Goal: Task Accomplishment & Management: Use online tool/utility

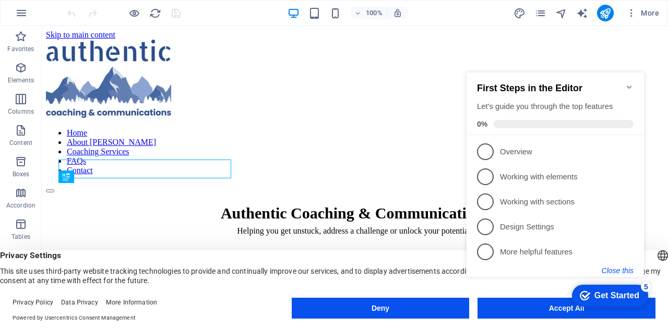
scroll to position [297, 0]
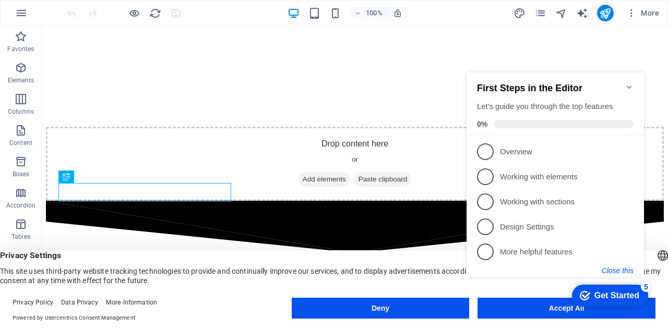
click at [616, 267] on button "Close this" at bounding box center [618, 271] width 32 height 8
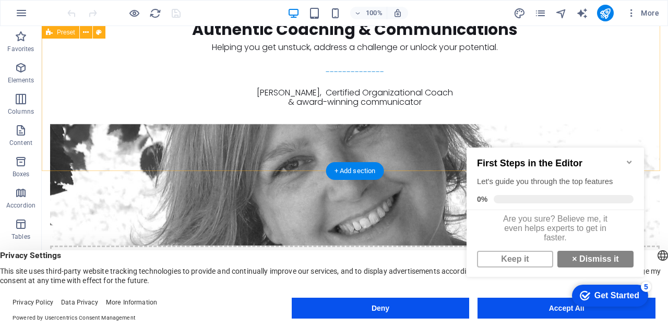
scroll to position [0, 0]
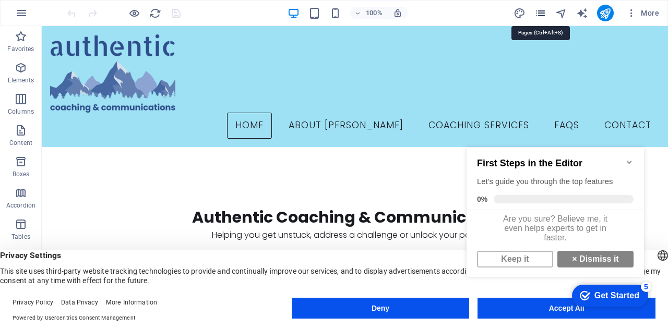
click at [539, 9] on icon "pages" at bounding box center [541, 13] width 12 height 12
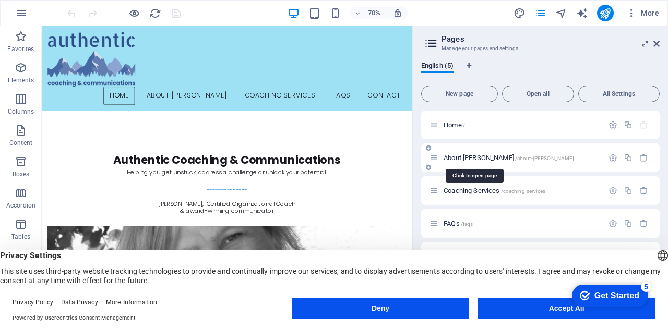
click at [455, 160] on span "About [PERSON_NAME] /about-[PERSON_NAME]" at bounding box center [509, 158] width 131 height 8
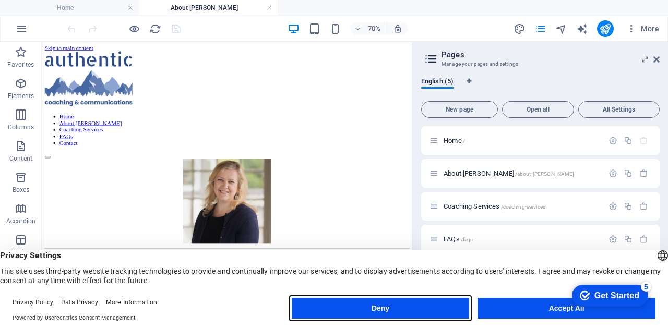
click at [453, 310] on button "Deny" at bounding box center [381, 308] width 178 height 21
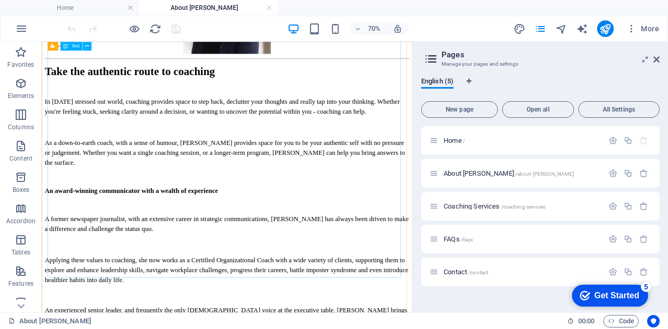
scroll to position [274, 0]
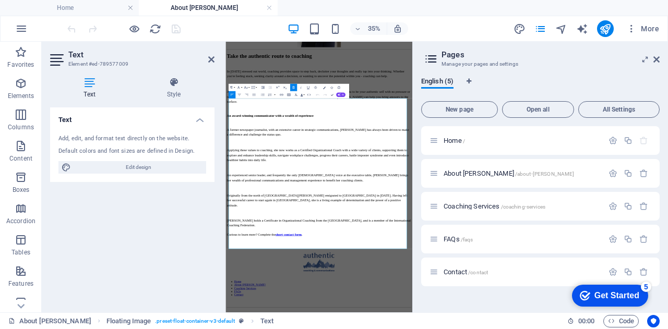
scroll to position [0, 0]
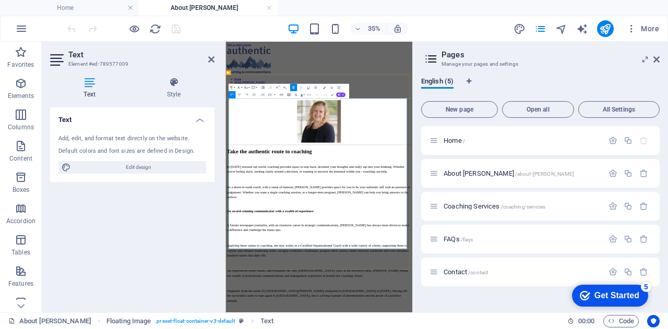
click at [214, 57] on icon at bounding box center [211, 59] width 6 height 8
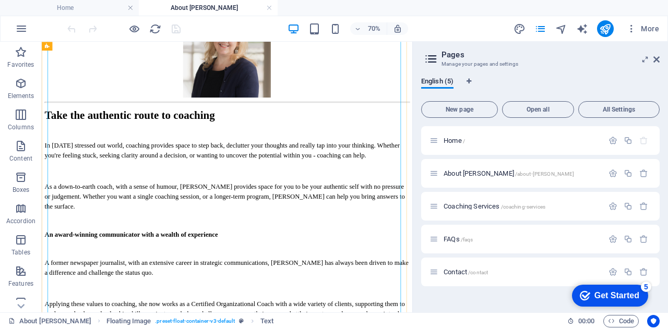
scroll to position [217, 0]
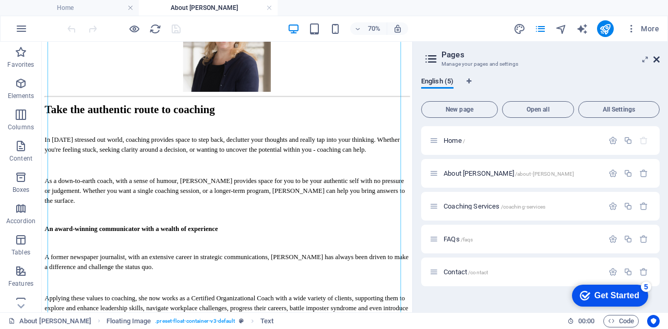
click at [655, 57] on icon at bounding box center [657, 59] width 6 height 8
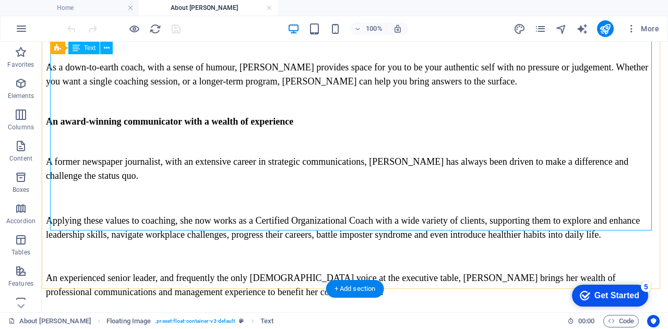
scroll to position [394, 0]
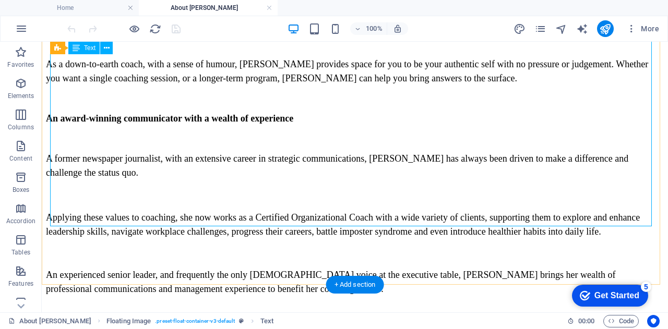
click at [170, 173] on div "Take the authentic route to coaching In [DATE] stressed out world, coaching pro…" at bounding box center [355, 206] width 618 height 506
click at [149, 175] on div "Take the authentic route to coaching In [DATE] stressed out world, coaching pro…" at bounding box center [355, 206] width 618 height 506
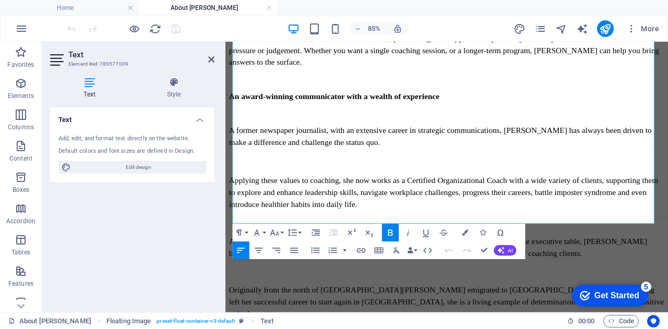
scroll to position [422, 0]
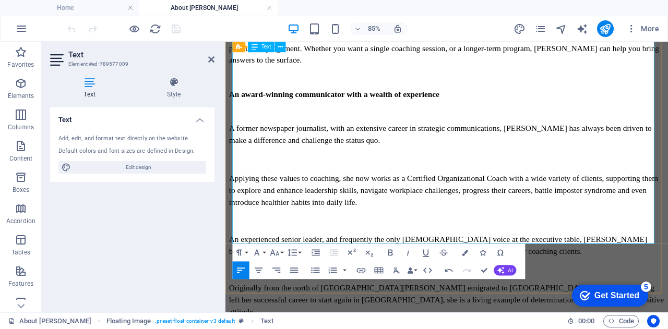
drag, startPoint x: 426, startPoint y: 216, endPoint x: 475, endPoint y: 229, distance: 50.3
click at [88, 86] on icon at bounding box center [89, 82] width 79 height 10
click at [281, 254] on button "Font Size" at bounding box center [276, 253] width 17 height 18
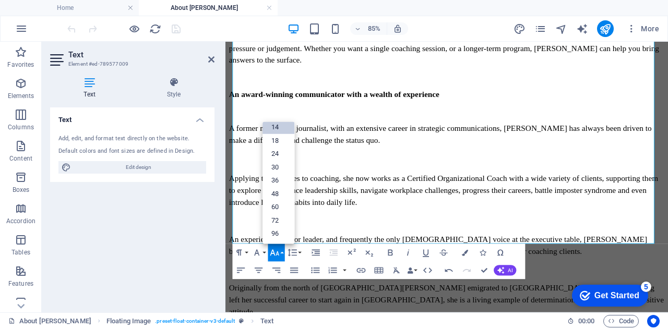
scroll to position [84, 0]
click at [282, 141] on link "18" at bounding box center [279, 142] width 32 height 14
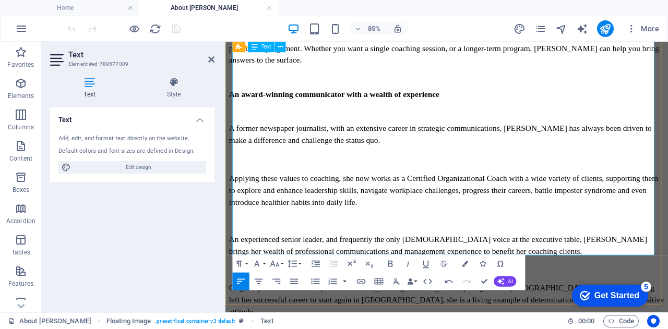
drag, startPoint x: 472, startPoint y: 200, endPoint x: 598, endPoint y: 204, distance: 125.9
drag, startPoint x: 274, startPoint y: 215, endPoint x: 378, endPoint y: 210, distance: 105.0
drag, startPoint x: 704, startPoint y: 243, endPoint x: 227, endPoint y: 245, distance: 477.1
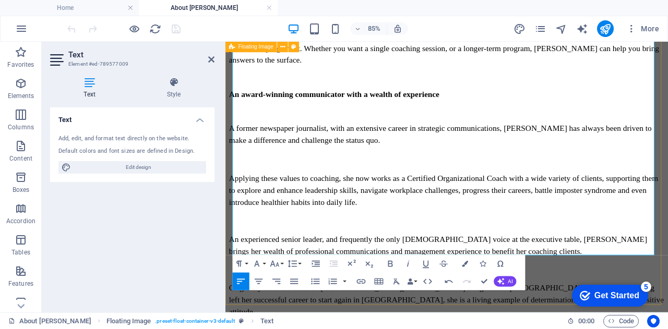
click at [230, 245] on div "Take the authentic route to coaching In [DATE] stressed out world, coaching pro…" at bounding box center [486, 172] width 513 height 773
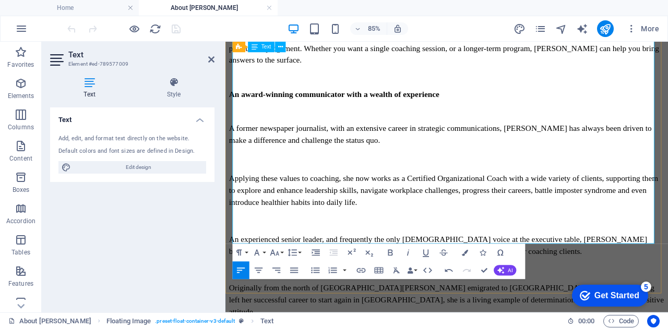
drag, startPoint x: 335, startPoint y: 216, endPoint x: 374, endPoint y: 213, distance: 39.2
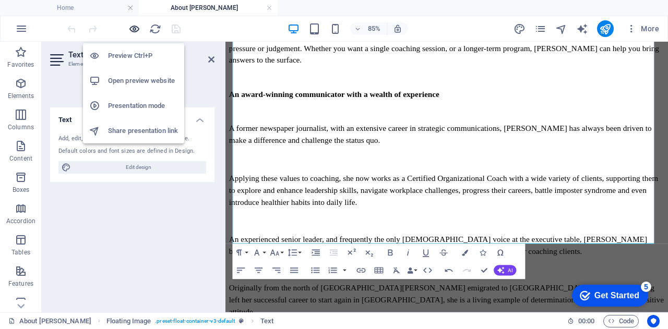
click at [133, 26] on icon "button" at bounding box center [134, 29] width 12 height 12
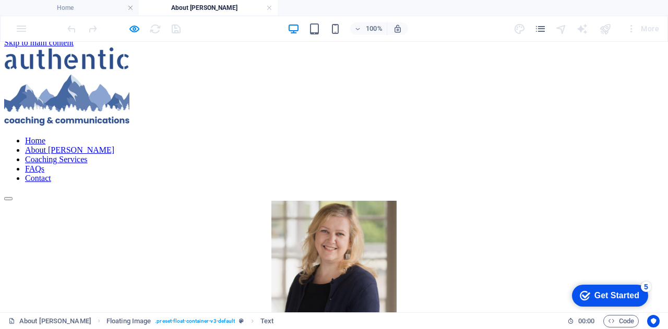
scroll to position [0, 0]
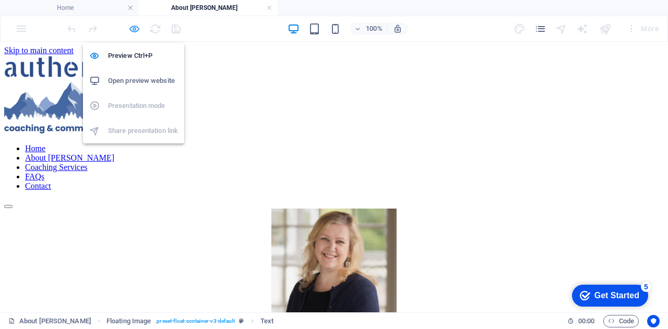
click at [134, 26] on icon "button" at bounding box center [134, 29] width 12 height 12
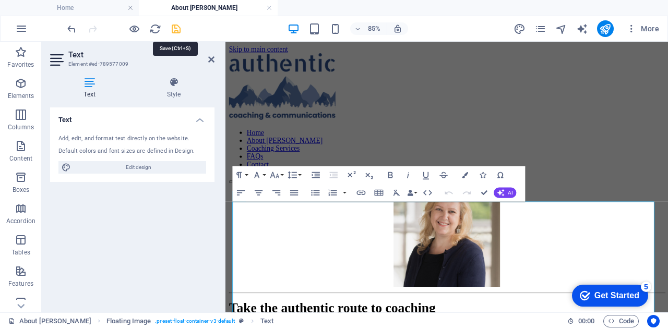
click at [176, 28] on icon "save" at bounding box center [176, 29] width 12 height 12
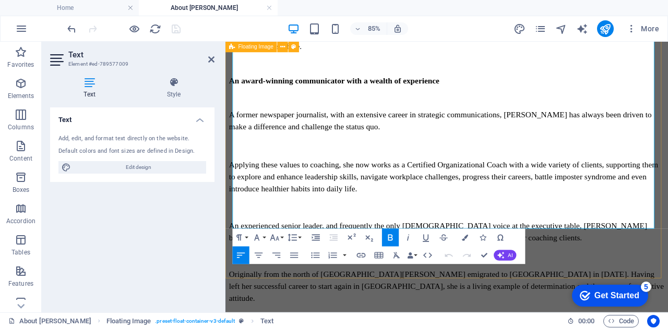
scroll to position [436, 0]
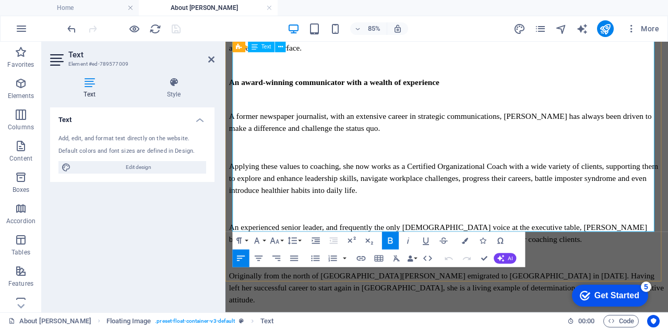
drag, startPoint x: 471, startPoint y: 186, endPoint x: 502, endPoint y: 189, distance: 31.0
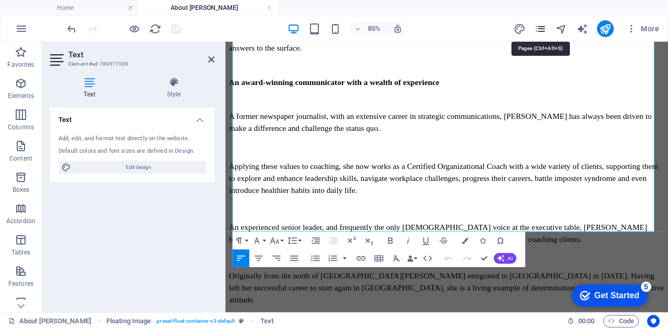
click at [541, 26] on icon "pages" at bounding box center [541, 29] width 12 height 12
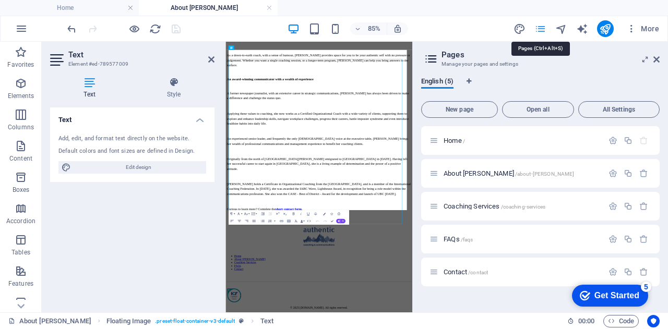
scroll to position [138, 0]
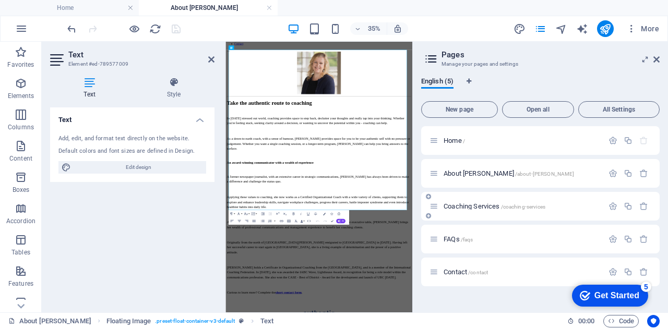
click at [472, 210] on div "Coaching Services /coaching-services" at bounding box center [517, 206] width 174 height 12
click at [472, 204] on span "Coaching Services /coaching-services" at bounding box center [495, 207] width 102 height 8
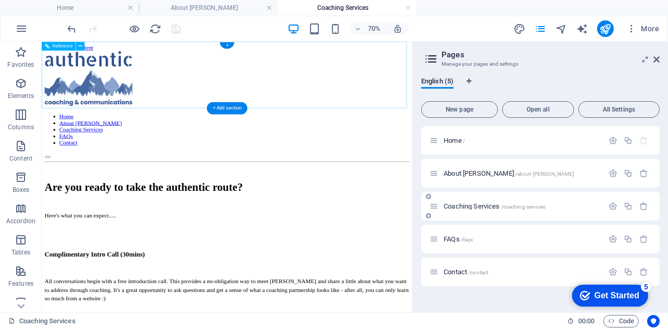
scroll to position [0, 0]
click at [657, 58] on icon at bounding box center [657, 59] width 6 height 8
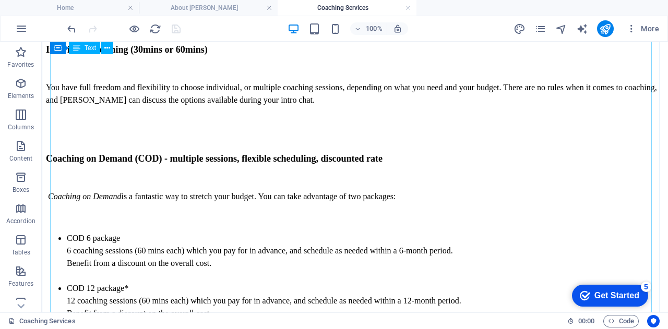
scroll to position [402, 0]
click at [98, 160] on div "Are you ready to take the authentic route? Here's what you can expect..... Comp…" at bounding box center [355, 282] width 618 height 922
click at [96, 162] on div "Are you ready to take the authentic route? Here's what you can expect..... Comp…" at bounding box center [355, 282] width 618 height 922
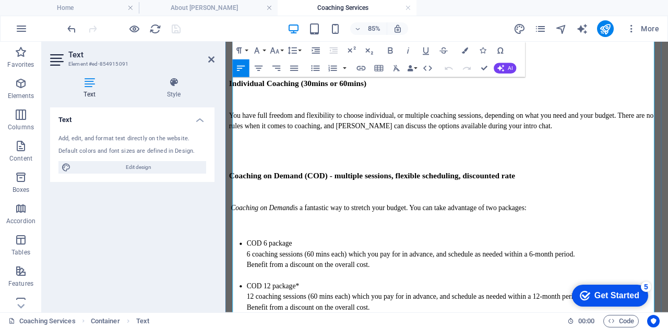
scroll to position [374, 0]
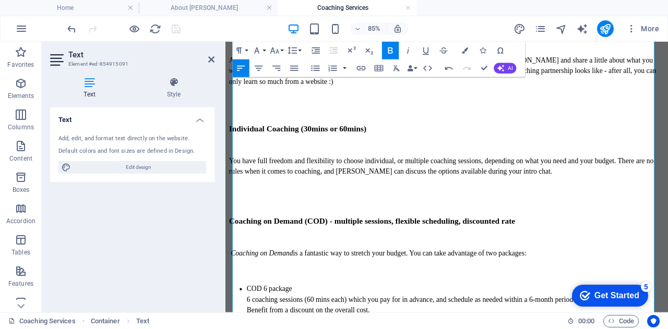
scroll to position [0, 0]
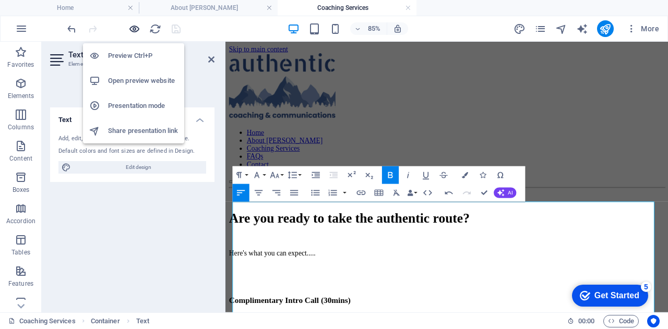
click at [131, 27] on icon "button" at bounding box center [134, 29] width 12 height 12
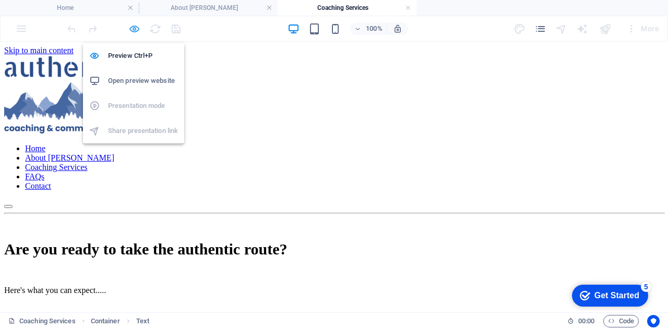
click at [135, 30] on icon "button" at bounding box center [134, 29] width 12 height 12
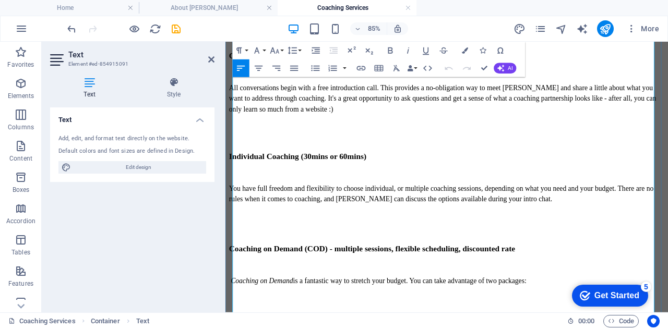
scroll to position [297, 0]
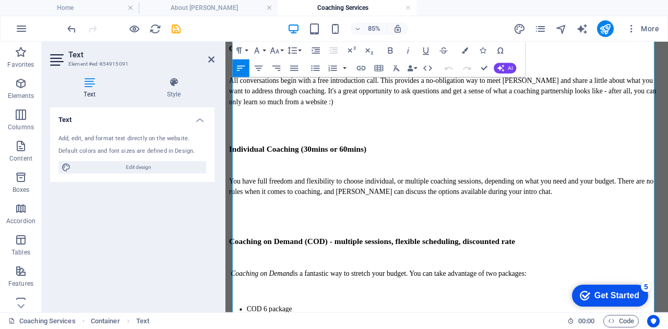
drag, startPoint x: 402, startPoint y: 319, endPoint x: 235, endPoint y: 323, distance: 167.1
click at [280, 50] on button "Font Size" at bounding box center [276, 51] width 17 height 18
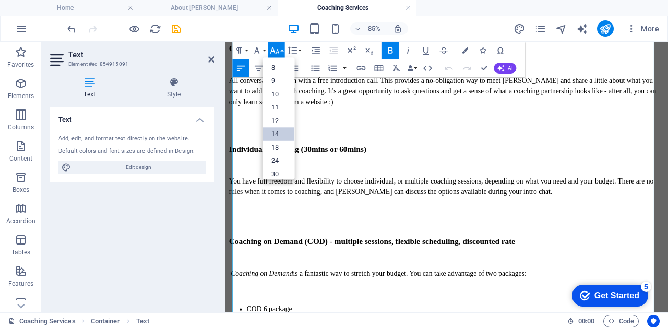
click at [280, 132] on link "14" at bounding box center [279, 134] width 32 height 13
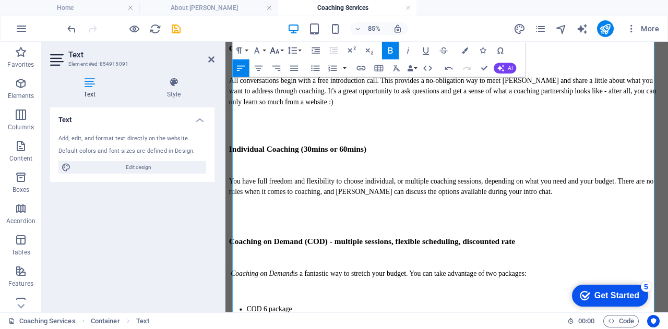
click at [280, 48] on button "Font Size" at bounding box center [276, 51] width 17 height 18
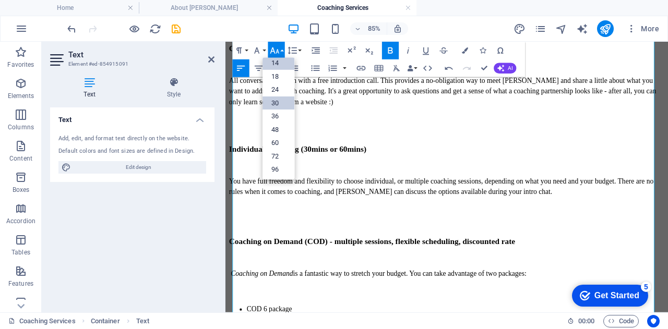
scroll to position [84, 0]
click at [281, 77] on link "18" at bounding box center [279, 77] width 32 height 14
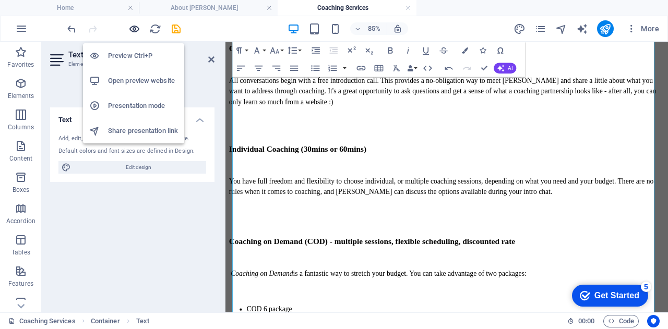
click at [133, 27] on icon "button" at bounding box center [134, 29] width 12 height 12
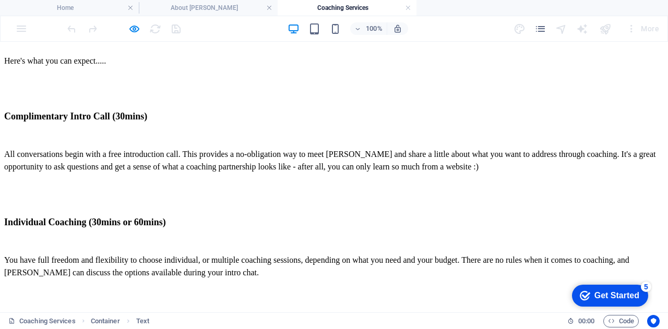
scroll to position [0, 0]
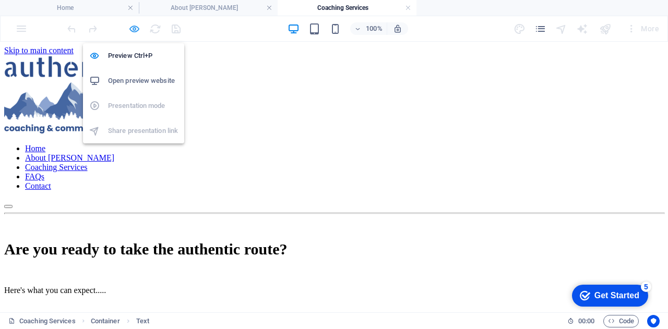
click at [137, 28] on icon "button" at bounding box center [134, 29] width 12 height 12
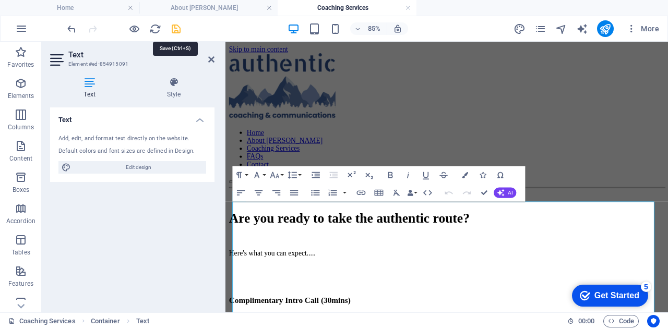
click at [175, 26] on icon "save" at bounding box center [176, 29] width 12 height 12
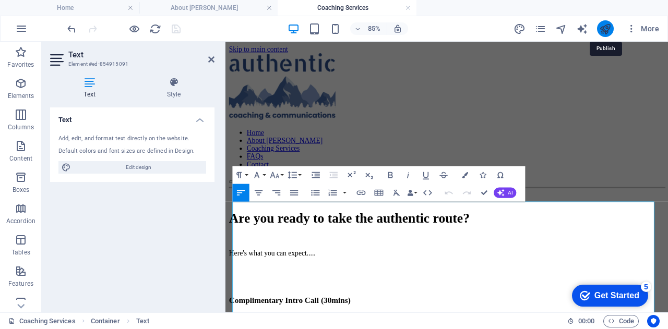
click at [606, 25] on icon "publish" at bounding box center [605, 29] width 12 height 12
